Goal: Obtain resource: Download file/media

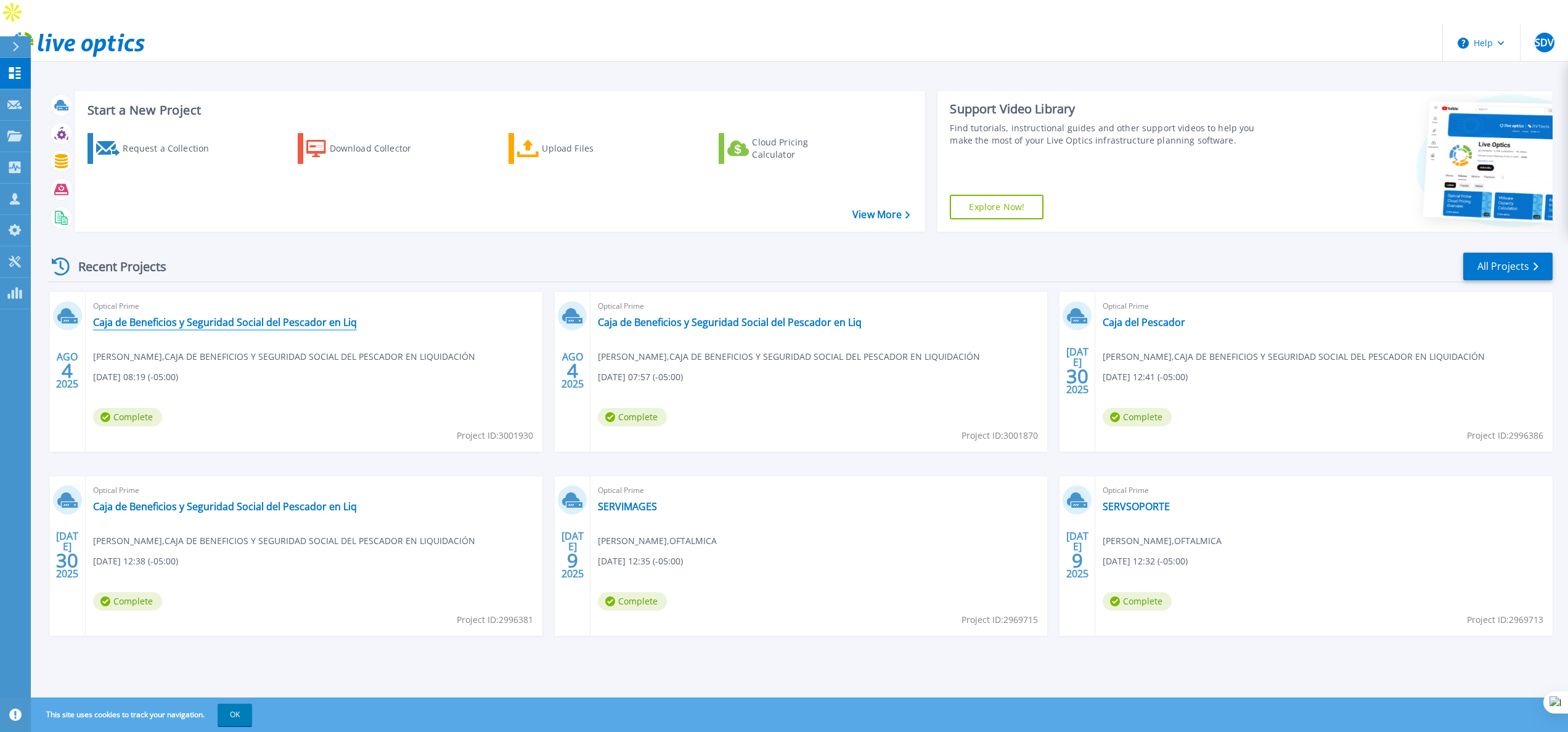
click at [301, 316] on link "Caja de Beneficios y Seguridad Social del Pescador en Liq" at bounding box center [225, 322] width 264 height 12
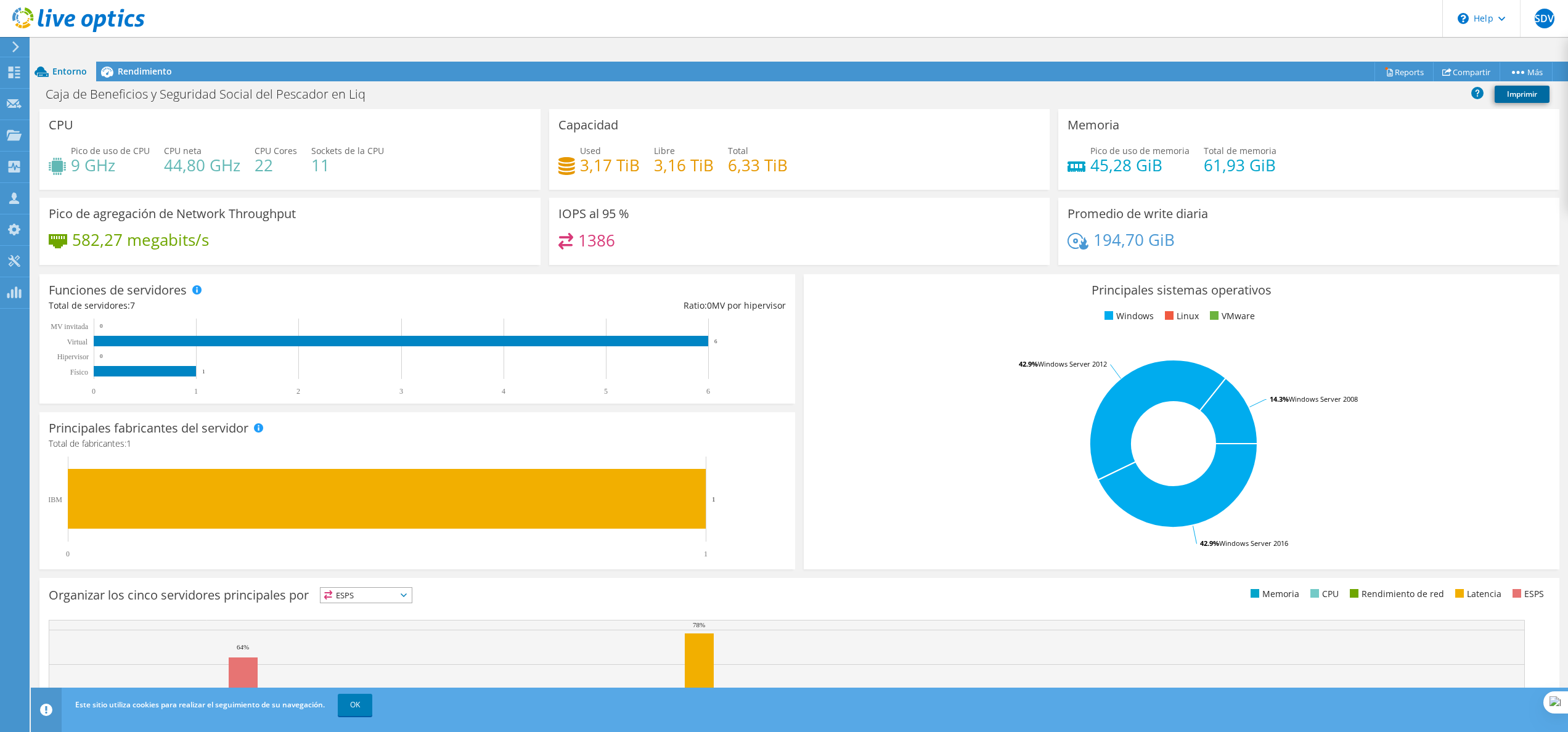
click at [1524, 86] on link "Imprimir" at bounding box center [1522, 94] width 55 height 17
click at [1391, 62] on link "Reports" at bounding box center [1403, 72] width 59 height 19
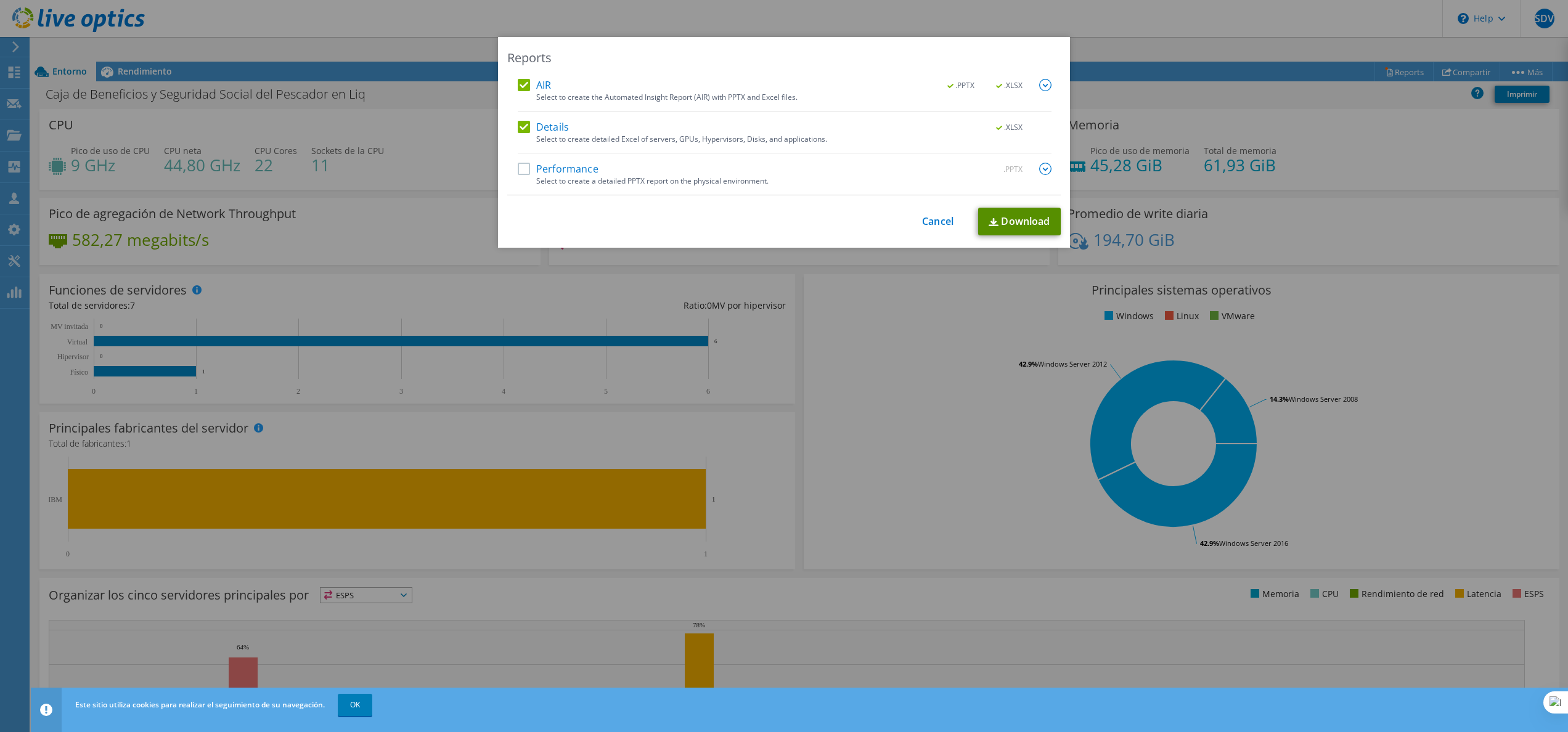
click at [1006, 222] on link "Download" at bounding box center [1019, 221] width 82 height 27
click at [875, 416] on div "Reports AIR .PPTX .XLSX Select to create the Automated Insight Report (AIR) wit…" at bounding box center [784, 366] width 1568 height 658
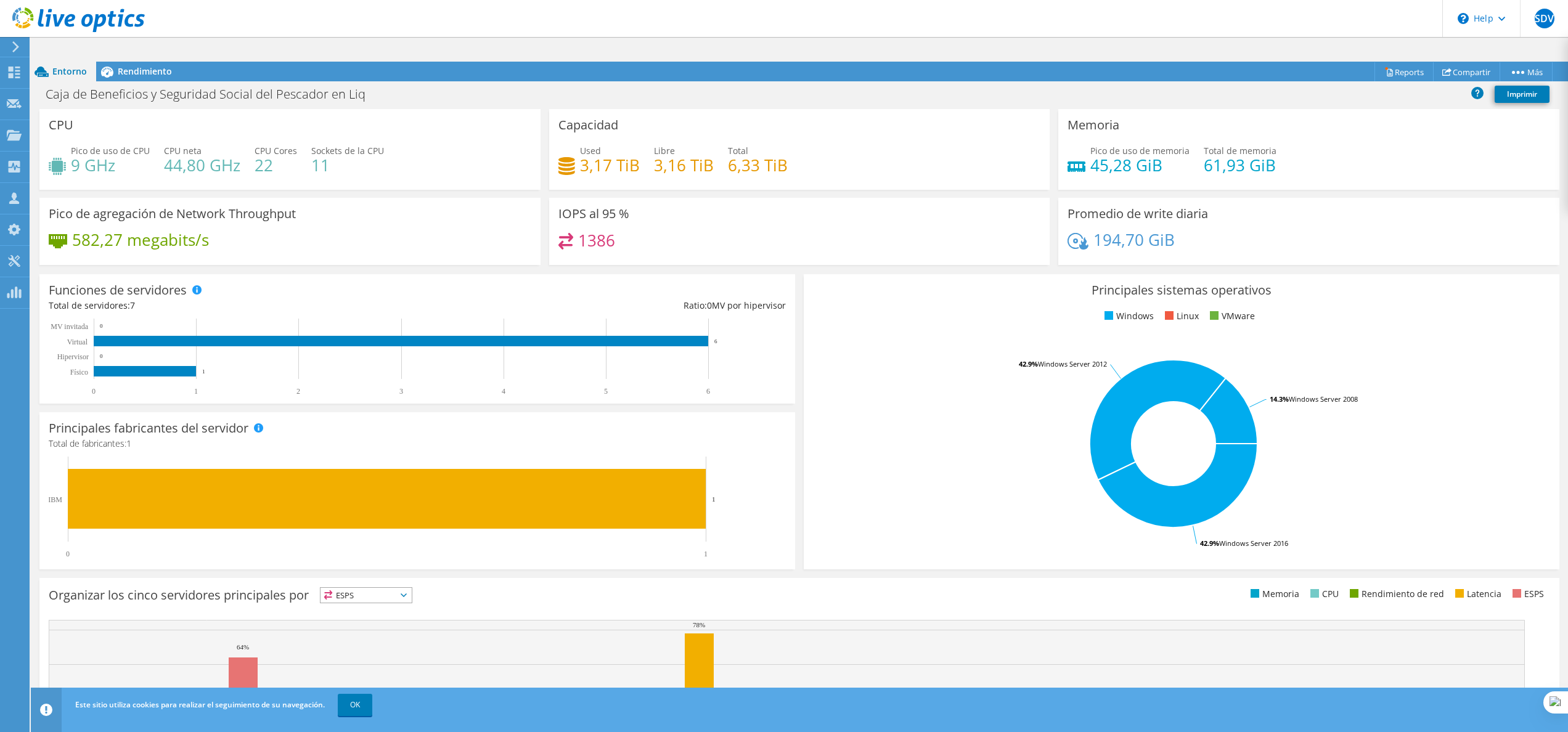
scroll to position [90, 0]
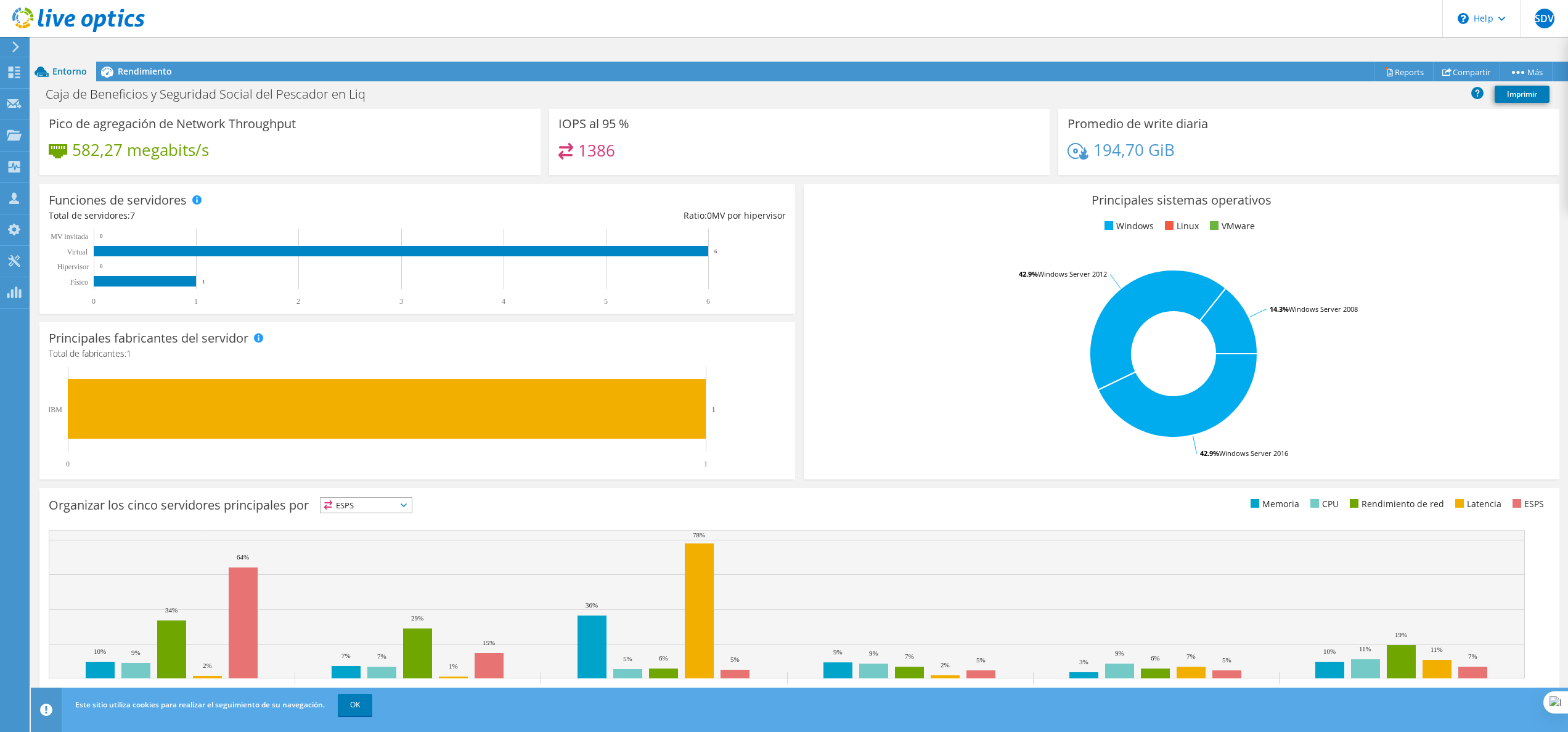
click at [402, 498] on span "ESPS" at bounding box center [366, 505] width 92 height 15
click at [482, 488] on div "Organizar los cinco servidores principales por ESPS ESPS CPU" at bounding box center [799, 608] width 1520 height 241
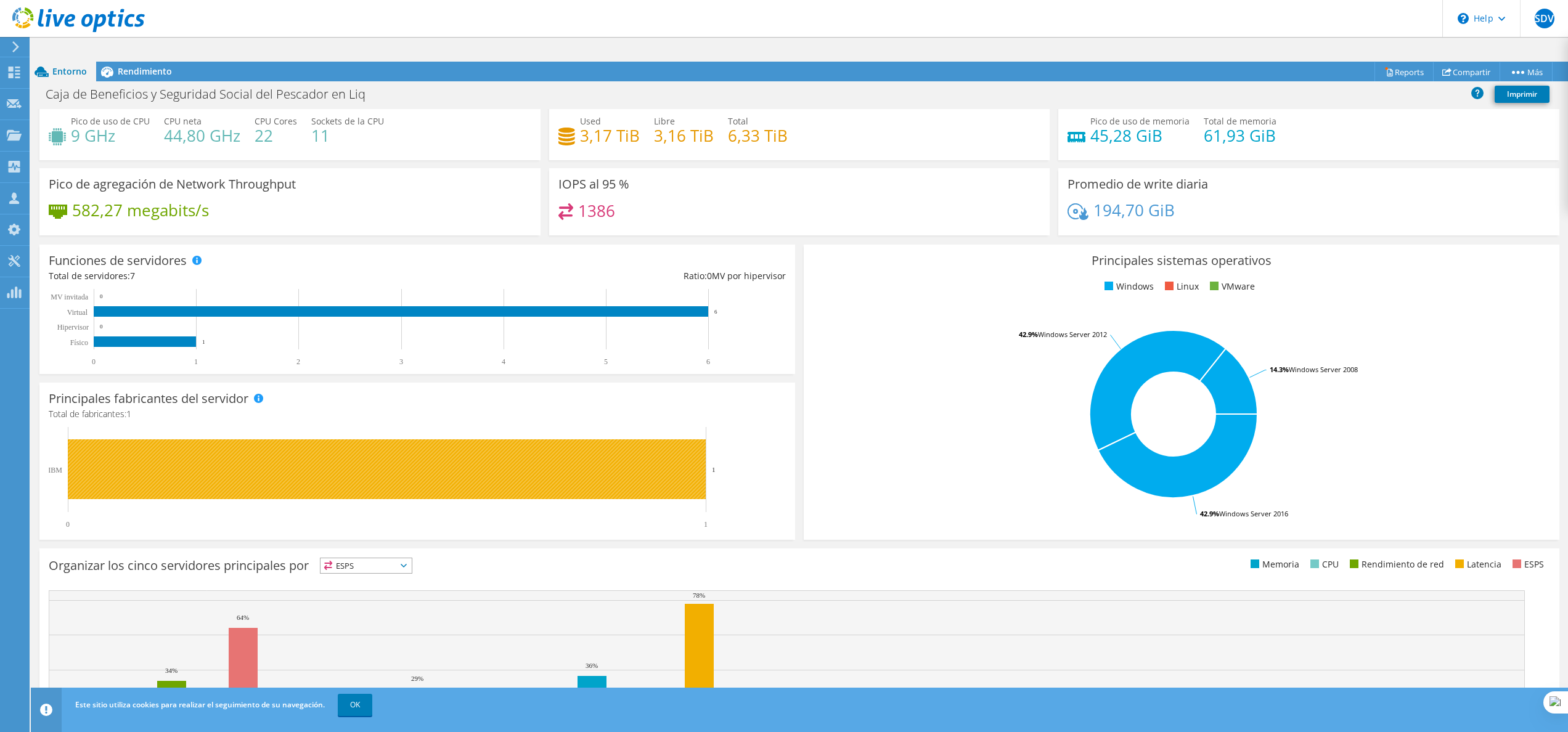
scroll to position [0, 0]
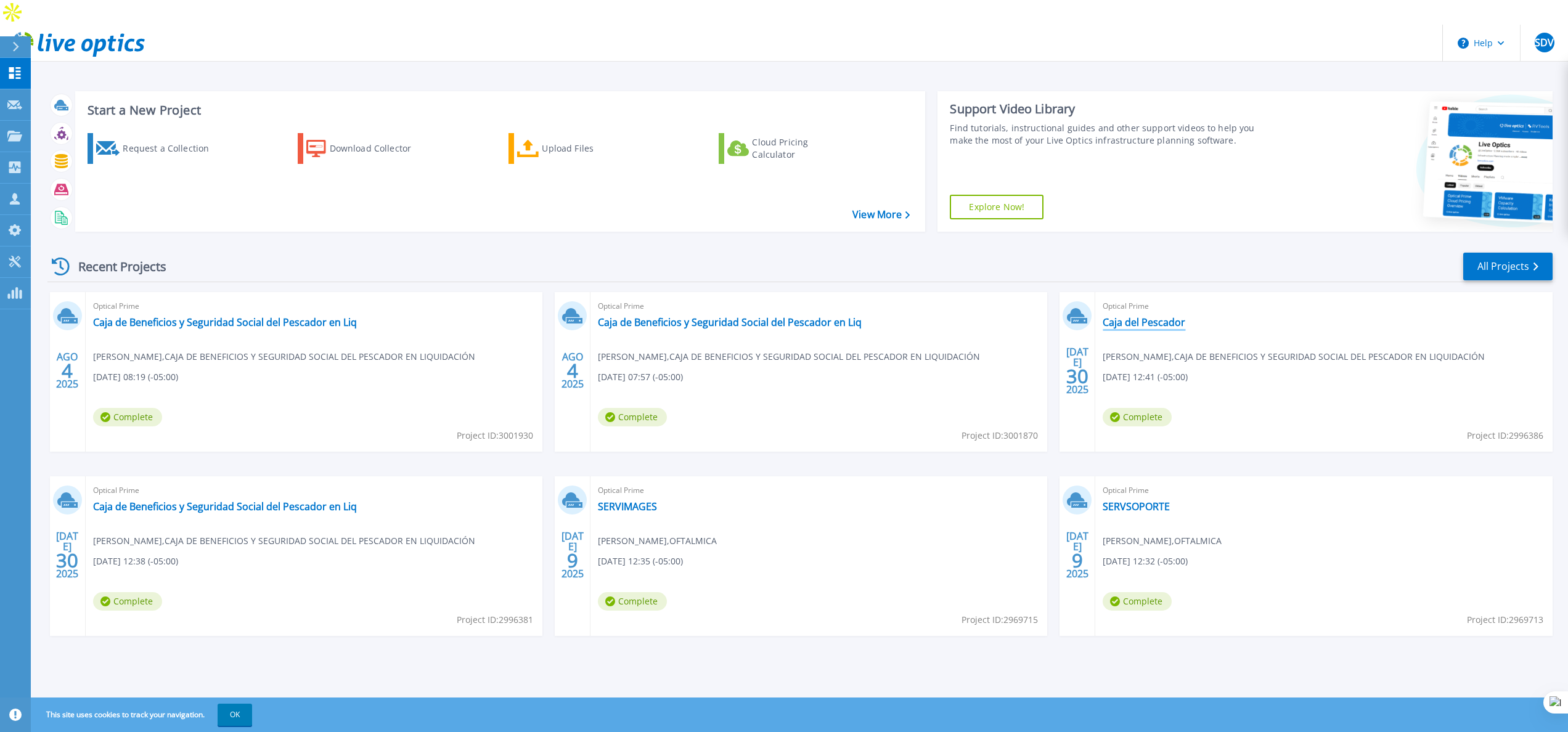
click at [1132, 316] on link "Caja del Pescador" at bounding box center [1143, 322] width 82 height 12
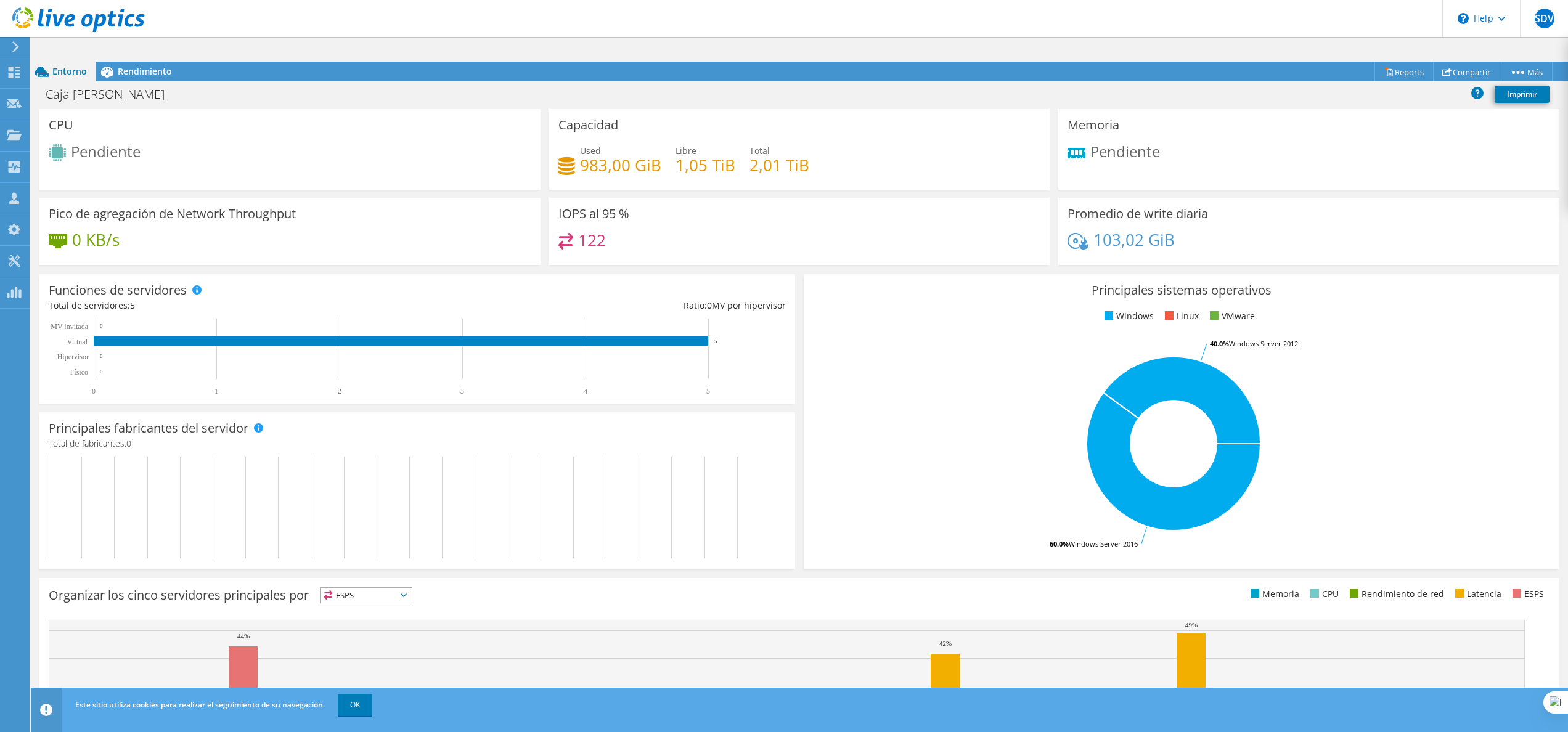
click at [57, 65] on span "Entorno" at bounding box center [69, 71] width 34 height 12
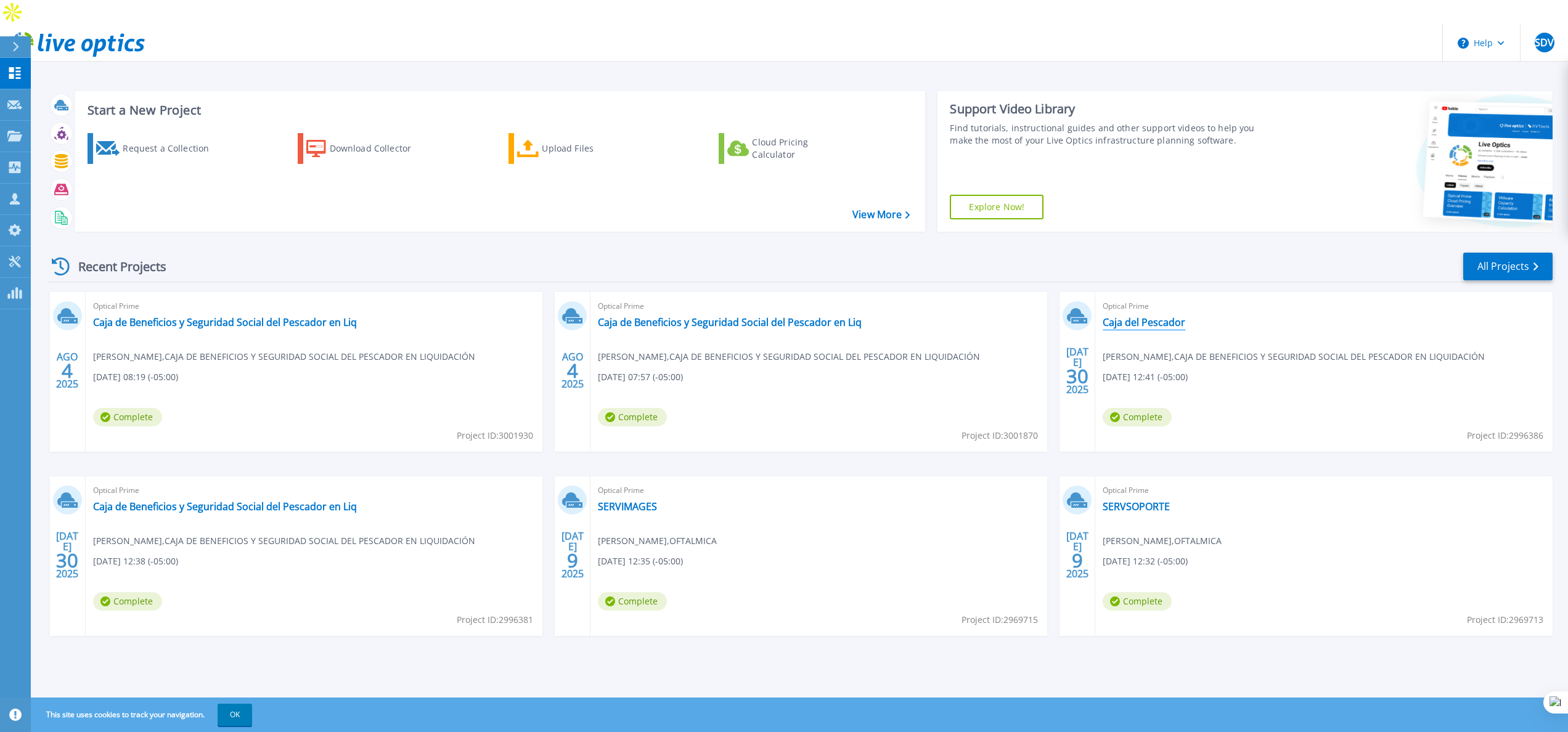
click at [1167, 316] on link "Caja del Pescador" at bounding box center [1143, 322] width 82 height 12
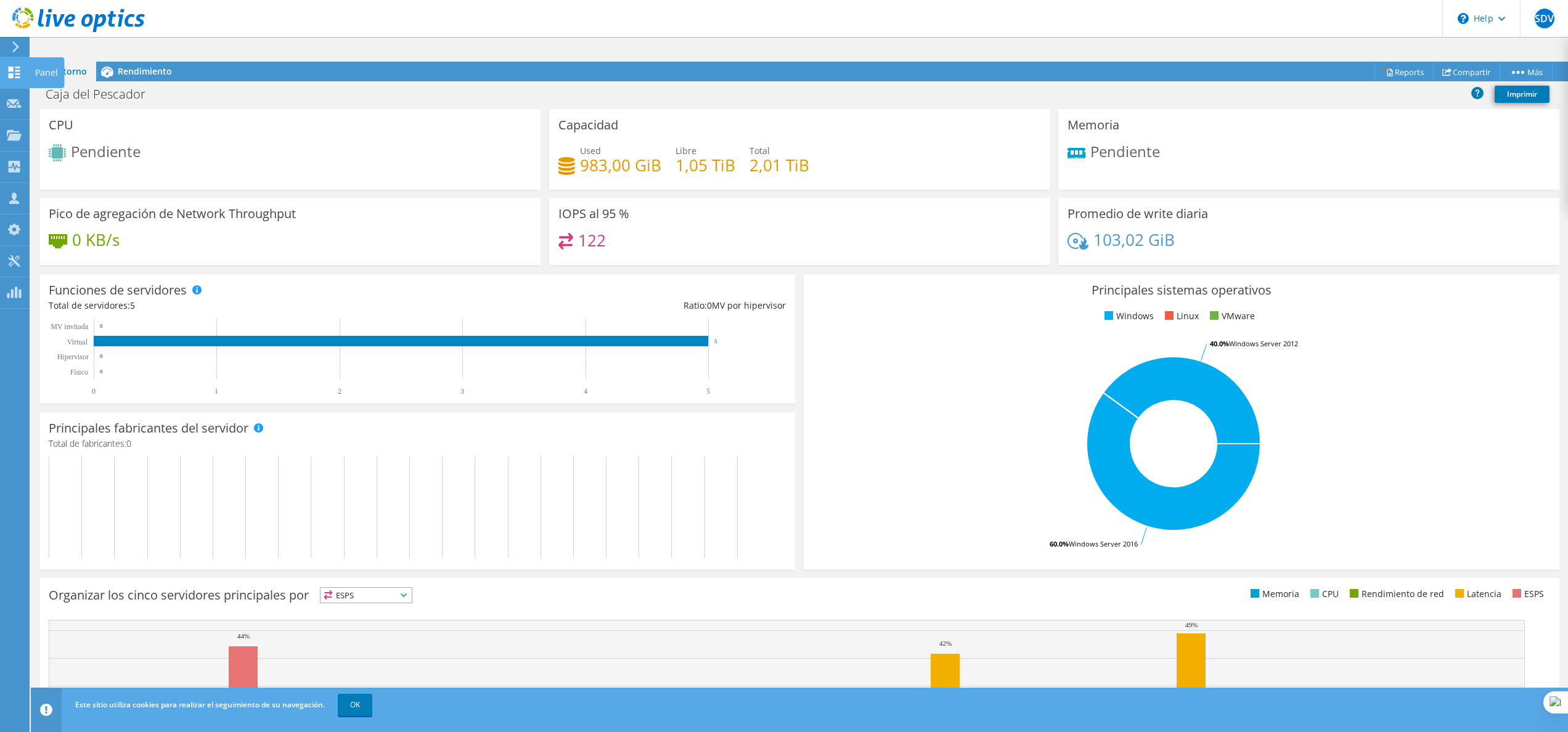
click at [0, 75] on html "SDV Asociado de canal Suzie Diaz Villar sdiaz@winempresas.pe Optical Technologi…" at bounding box center [784, 366] width 1568 height 732
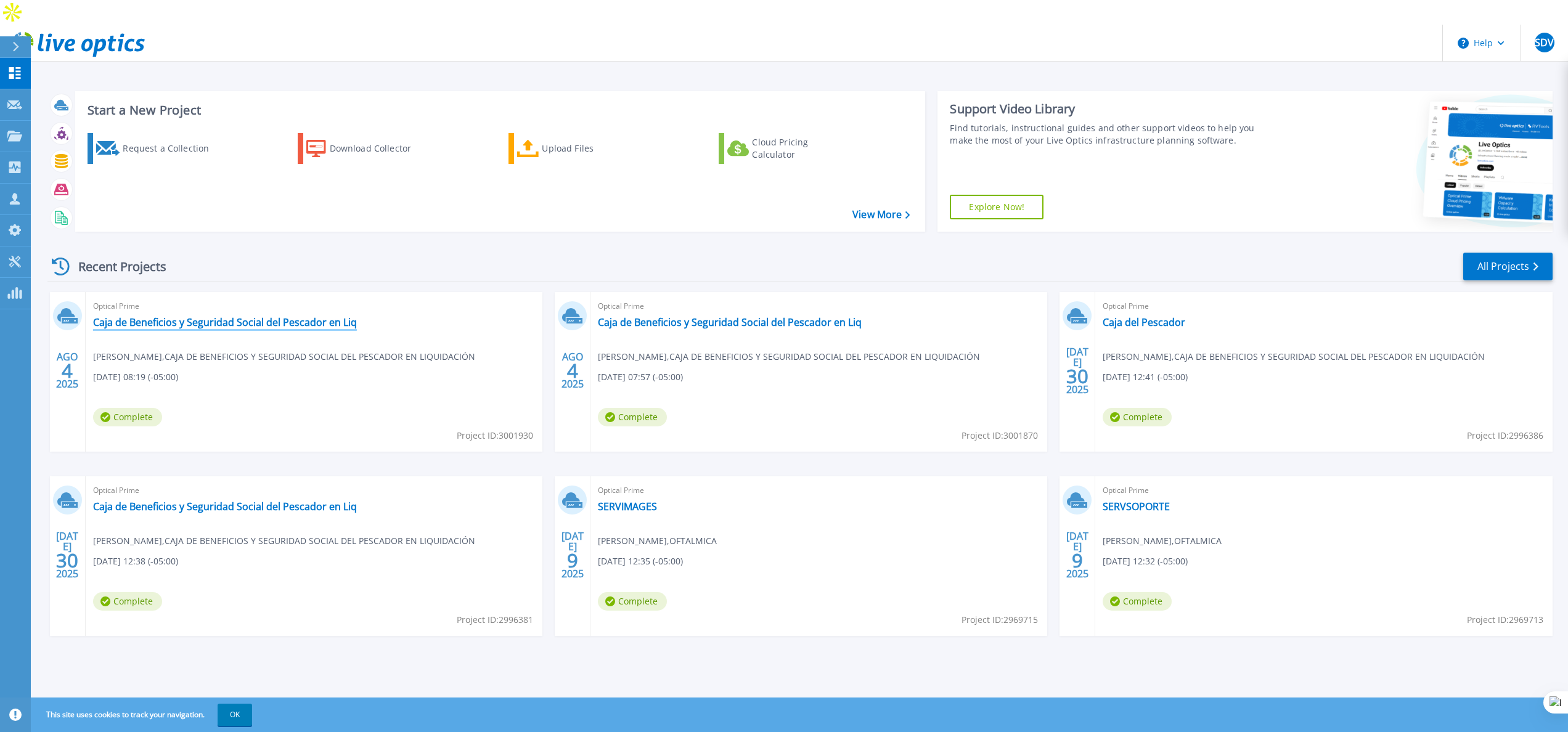
click at [222, 316] on link "Caja de Beneficios y Seguridad Social del Pescador en Liq" at bounding box center [225, 322] width 264 height 12
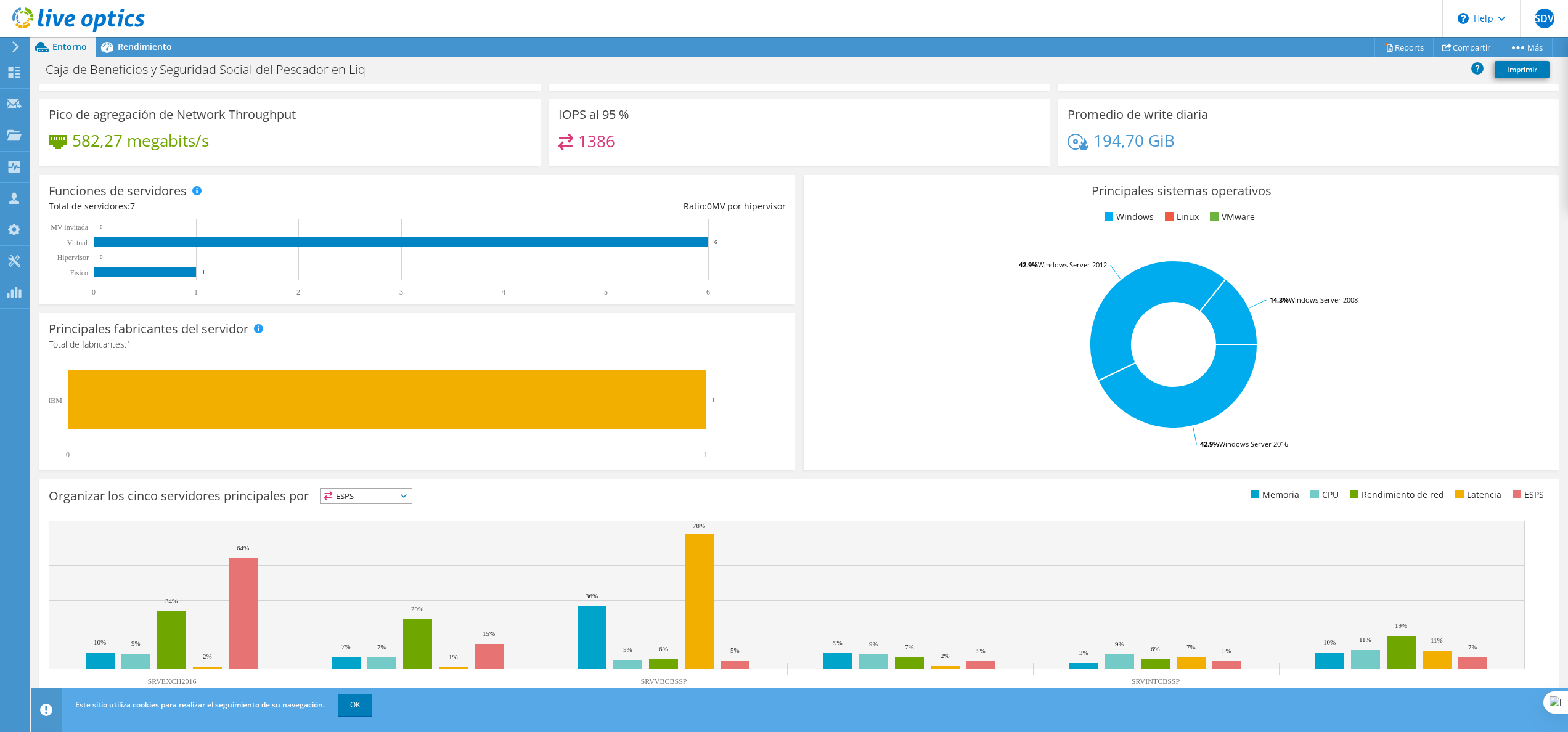
scroll to position [90, 0]
